Goal: Task Accomplishment & Management: Use online tool/utility

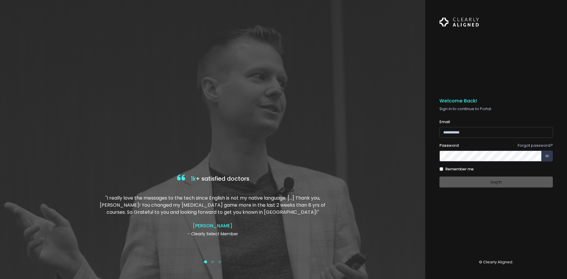
type input "**********"
click at [507, 167] on div "Remember me" at bounding box center [495, 169] width 113 height 6
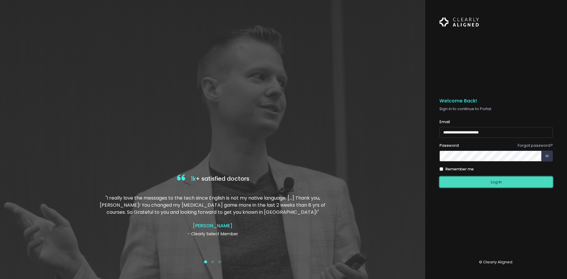
click at [501, 184] on button "Log In" at bounding box center [495, 182] width 113 height 11
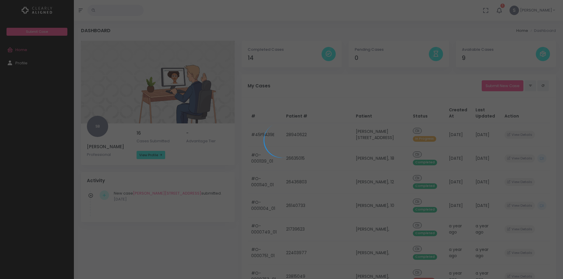
click at [358, 133] on div at bounding box center [281, 139] width 563 height 279
click at [306, 135] on div at bounding box center [281, 139] width 563 height 279
click at [275, 136] on icon at bounding box center [281, 140] width 44 height 44
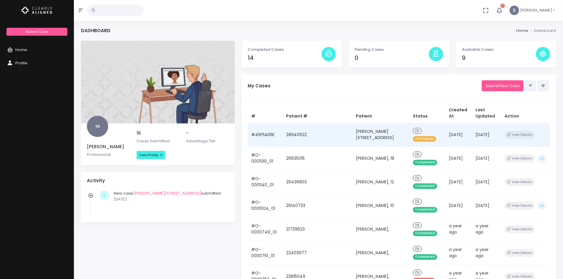
click at [305, 135] on td "28940622" at bounding box center [317, 135] width 70 height 24
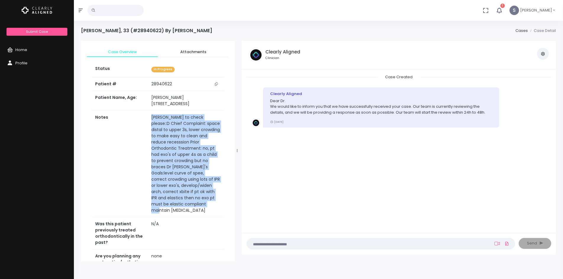
drag, startPoint x: 145, startPoint y: 111, endPoint x: 175, endPoint y: 198, distance: 92.3
click at [175, 198] on td "[PERSON_NAME] to check please::D Chief Complaint: space distal to upper 3s, low…" at bounding box center [186, 163] width 76 height 107
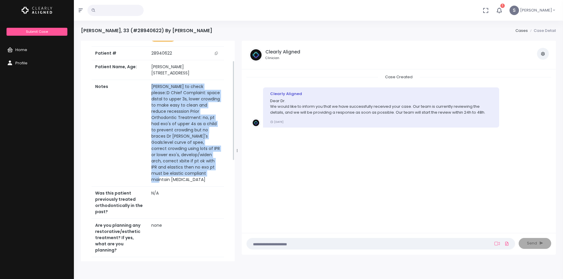
scroll to position [30, 0]
